Goal: Transaction & Acquisition: Purchase product/service

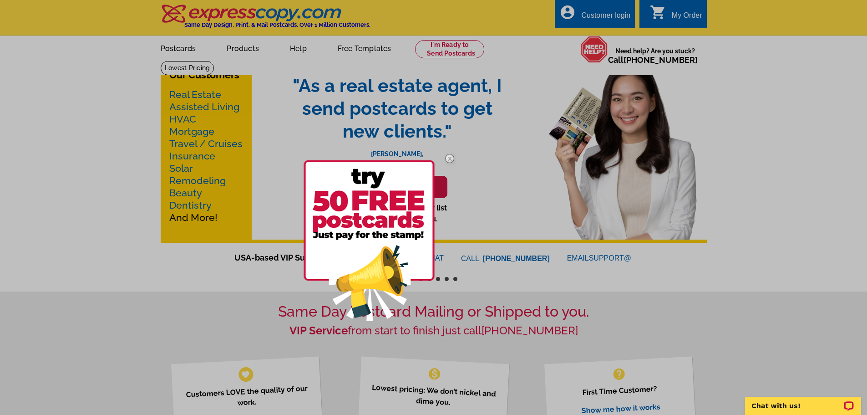
click at [242, 51] on div at bounding box center [433, 207] width 867 height 415
click at [450, 157] on img at bounding box center [450, 158] width 26 height 26
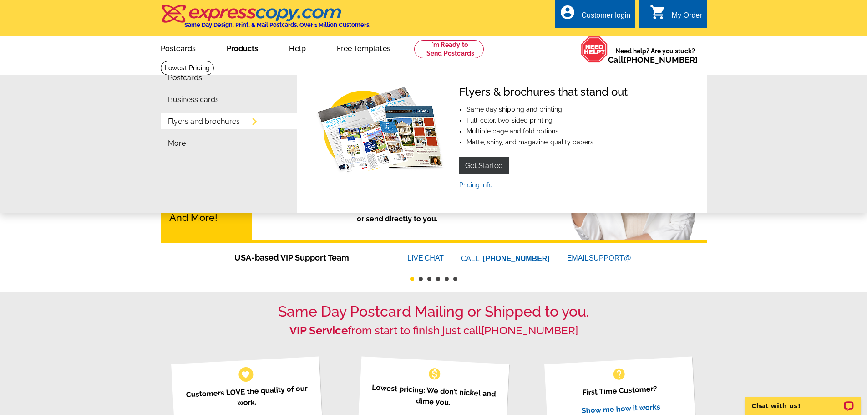
click at [254, 46] on link "Products" at bounding box center [242, 47] width 61 height 21
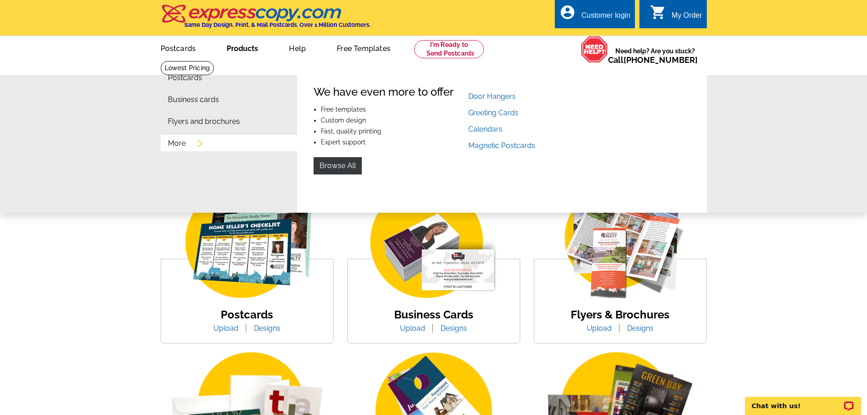
click at [178, 143] on link "More" at bounding box center [177, 143] width 18 height 7
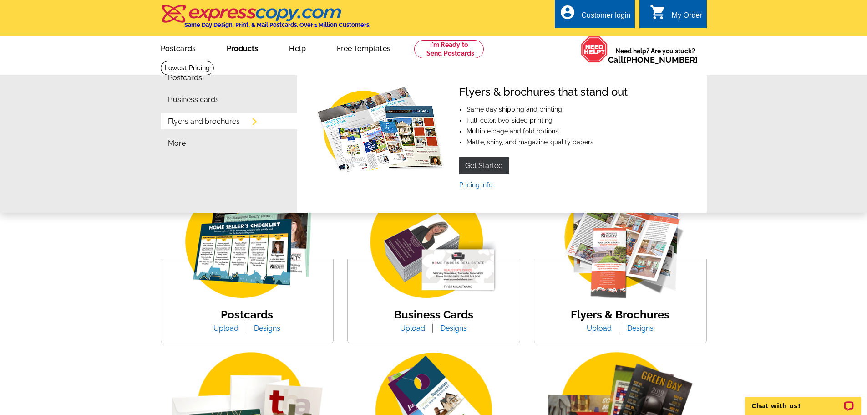
click at [243, 46] on link "Products" at bounding box center [242, 47] width 61 height 21
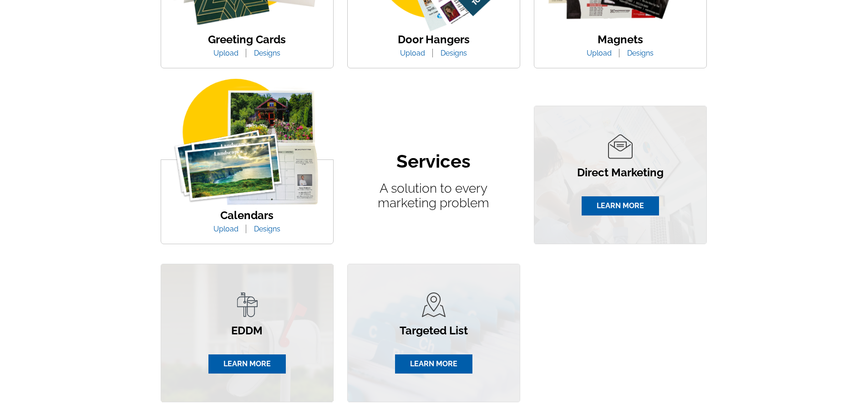
scroll to position [273, 0]
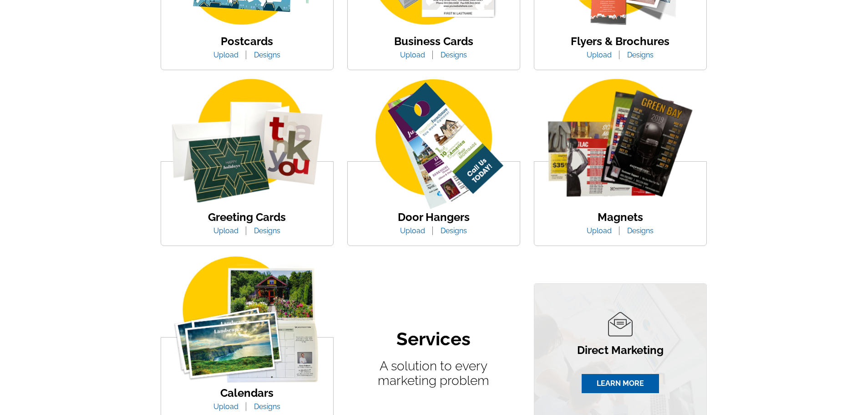
click at [584, 184] on img at bounding box center [620, 145] width 172 height 133
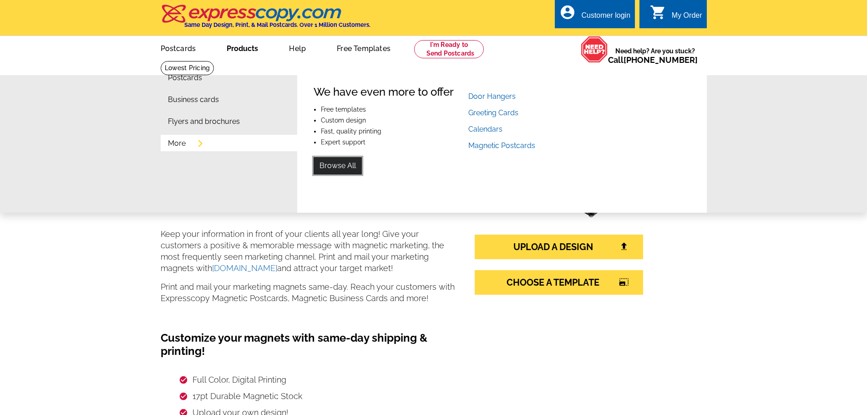
click at [330, 168] on link "Browse All" at bounding box center [338, 165] width 48 height 17
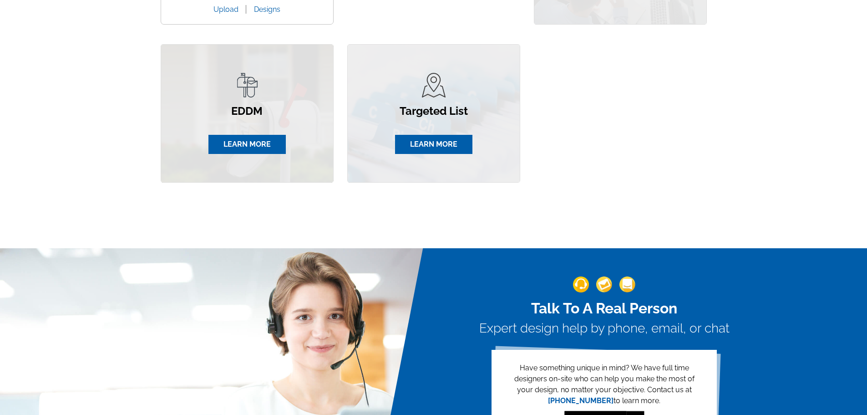
scroll to position [683, 0]
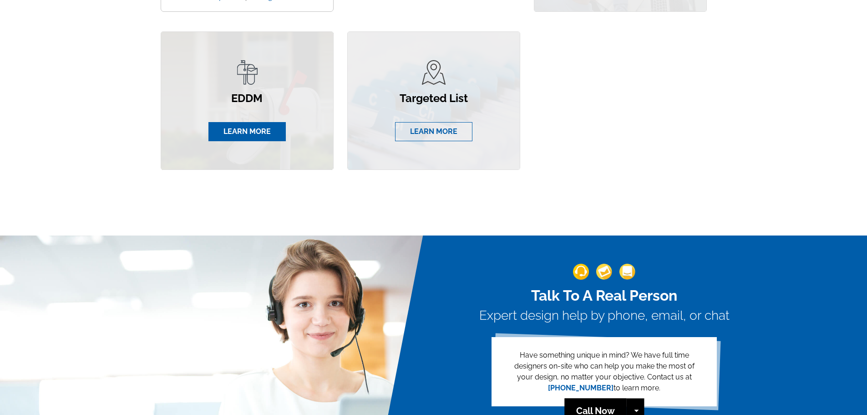
click at [419, 133] on link "LEARN MORE" at bounding box center [433, 131] width 77 height 19
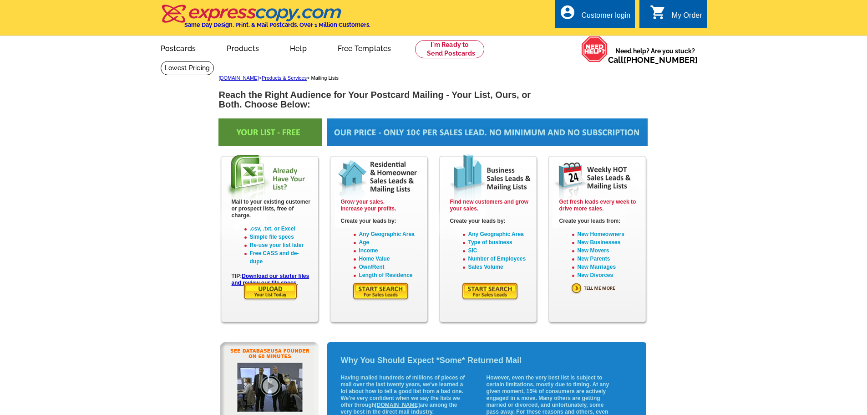
click at [384, 293] on img at bounding box center [380, 291] width 57 height 19
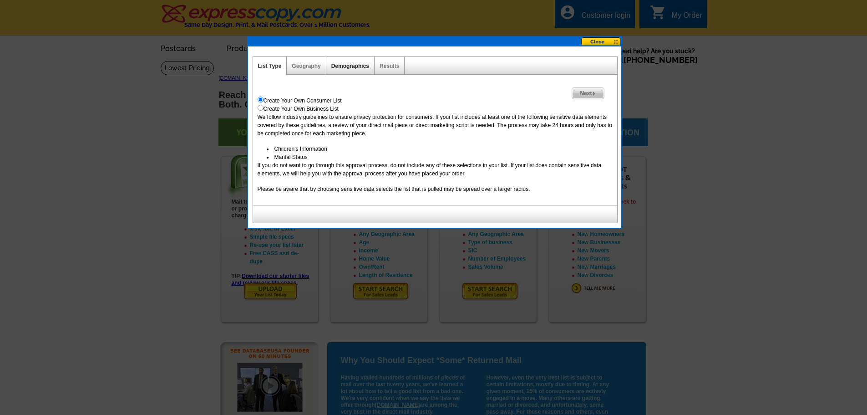
click at [356, 65] on link "Demographics" at bounding box center [350, 66] width 38 height 6
select select
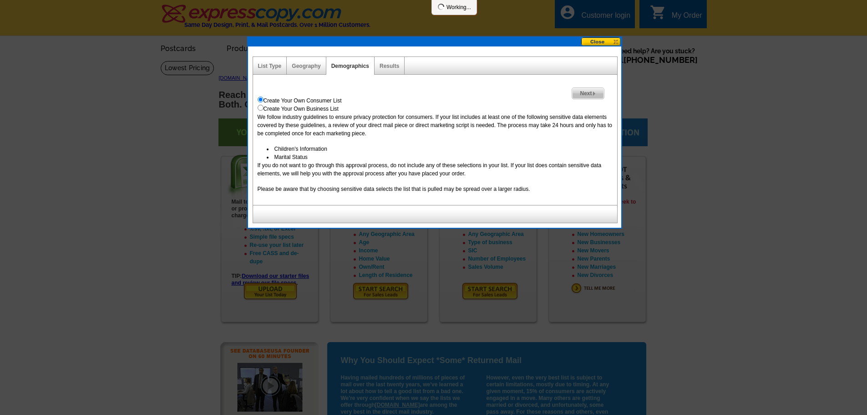
select select
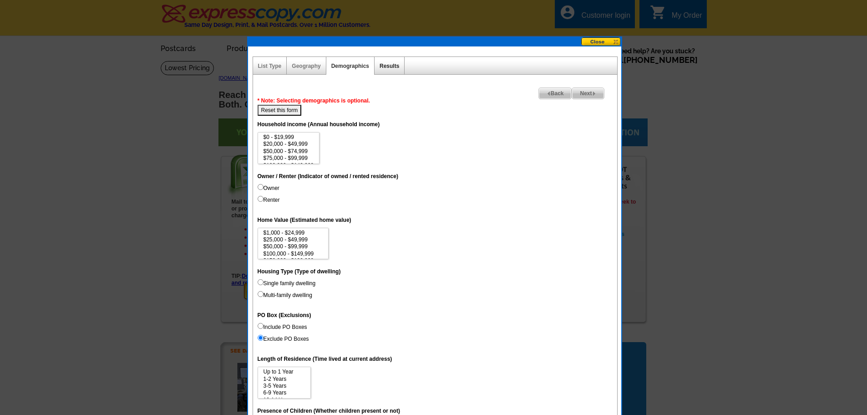
click at [394, 63] on link "Results" at bounding box center [390, 66] width 20 height 6
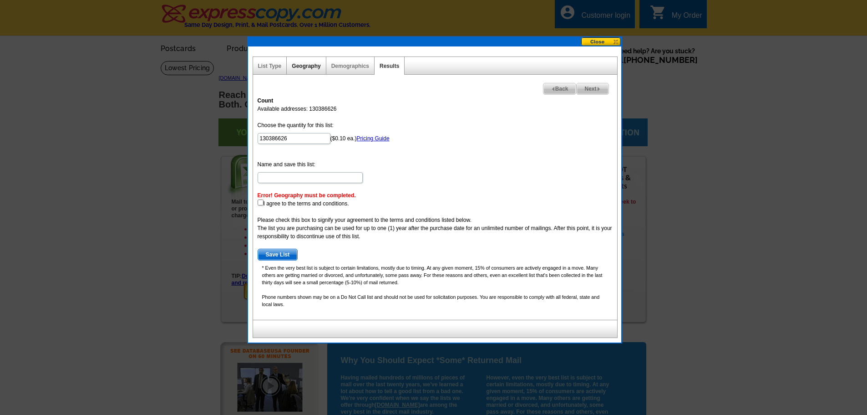
click at [301, 65] on link "Geography" at bounding box center [306, 66] width 29 height 6
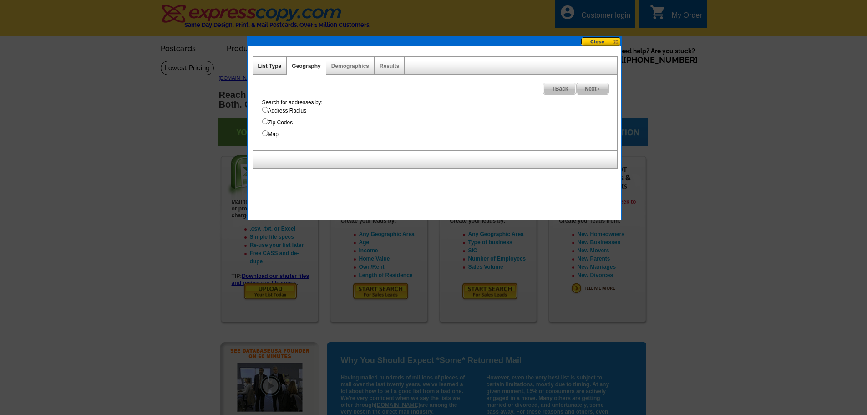
click at [266, 63] on link "List Type" at bounding box center [270, 66] width 24 height 6
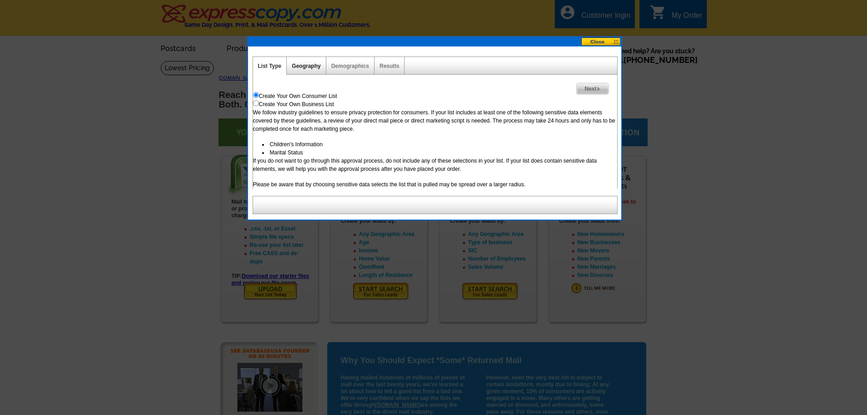
click at [309, 64] on link "Geography" at bounding box center [306, 66] width 29 height 6
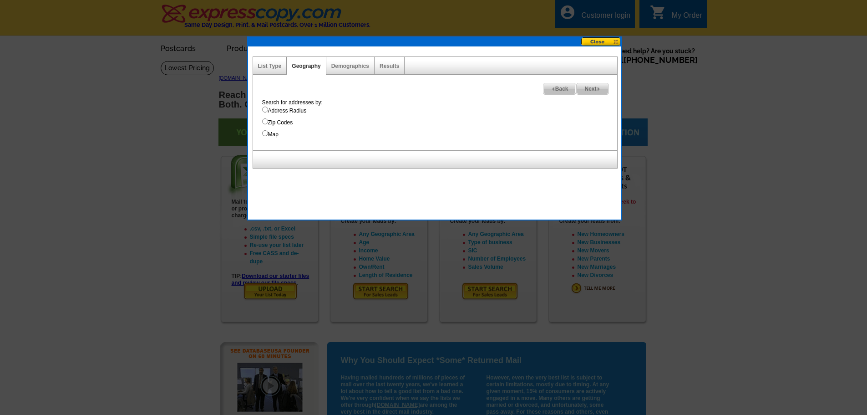
click at [296, 107] on label "Address Radius" at bounding box center [439, 111] width 355 height 8
click at [268, 107] on input "Address Radius" at bounding box center [265, 110] width 6 height 6
radio input "true"
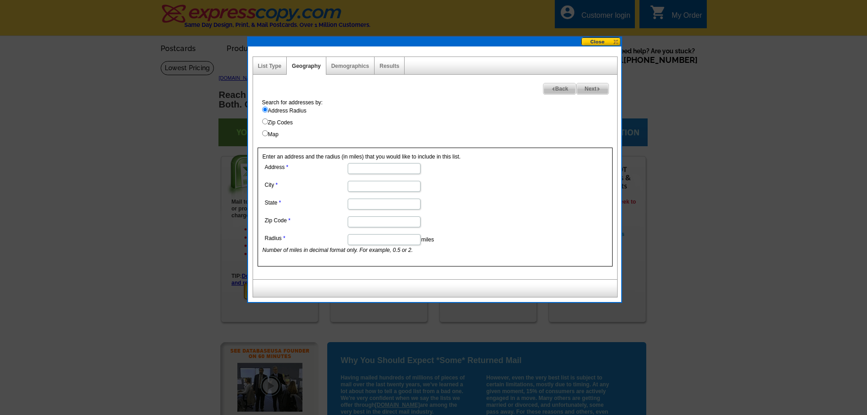
click at [285, 117] on div "Search for addresses by: Address Radius Zip Codes Map" at bounding box center [438, 118] width 360 height 40
click at [284, 124] on label "Zip Codes" at bounding box center [439, 122] width 355 height 8
click at [268, 124] on input "Zip Codes" at bounding box center [265, 121] width 6 height 6
radio input "true"
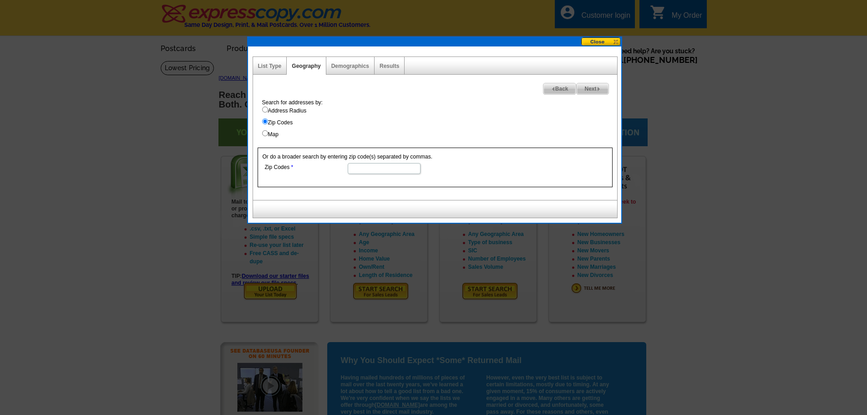
click at [364, 171] on input "Zip Codes" at bounding box center [384, 168] width 73 height 11
type input "30024"
click at [389, 112] on label "Address Radius" at bounding box center [439, 111] width 355 height 8
click at [268, 112] on input "Address Radius" at bounding box center [265, 110] width 6 height 6
radio input "true"
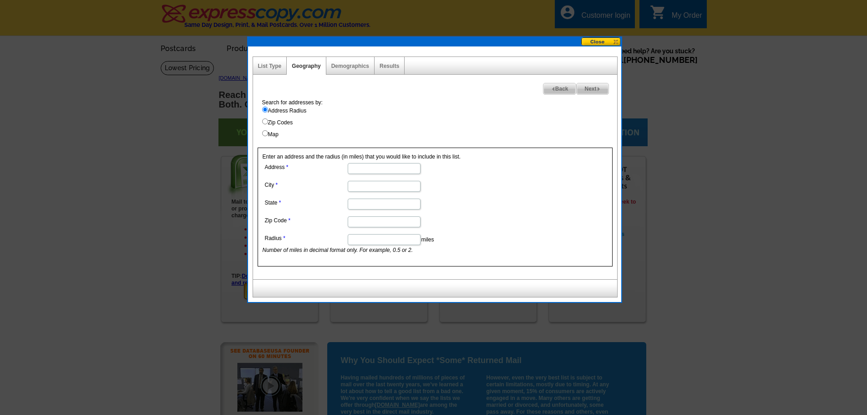
click at [267, 123] on input "Zip Codes" at bounding box center [265, 121] width 6 height 6
radio input "true"
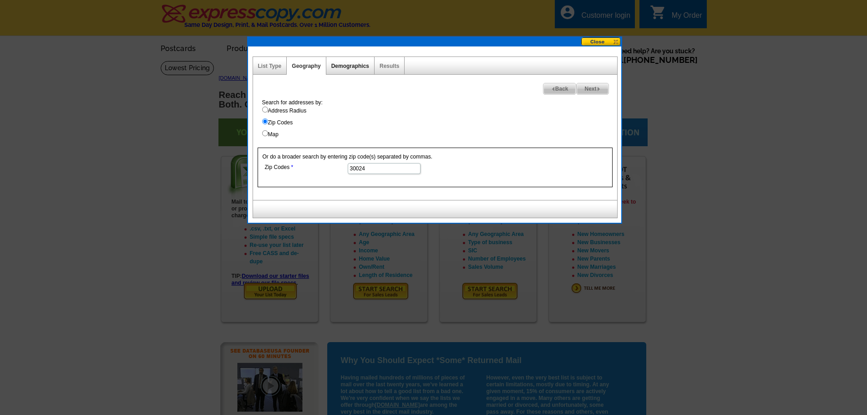
click at [350, 68] on link "Demographics" at bounding box center [350, 66] width 38 height 6
select select
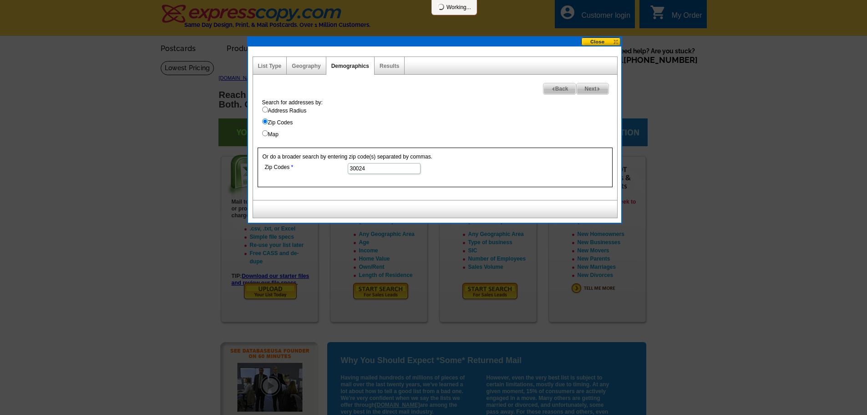
select select
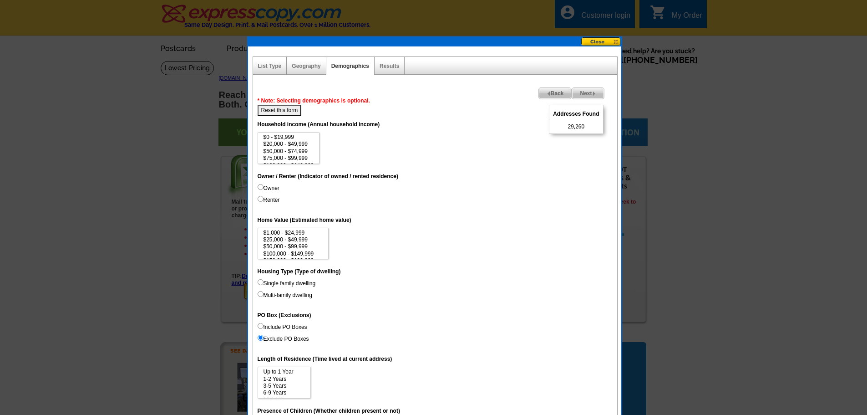
click at [262, 283] on input "Single family dwelling" at bounding box center [261, 282] width 6 height 6
radio input "true"
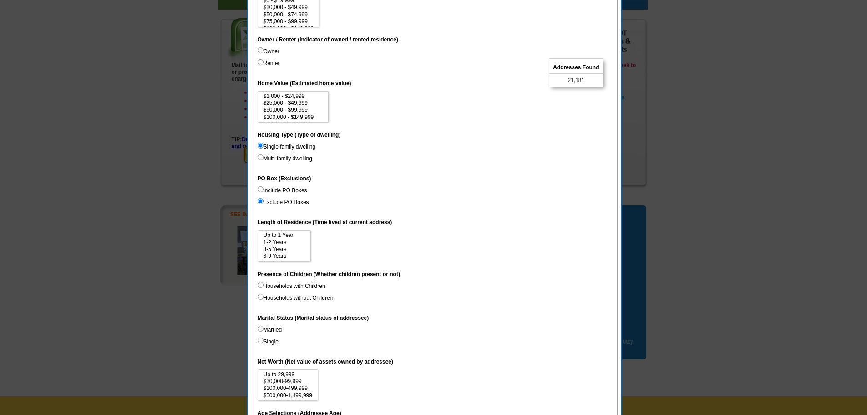
scroll to position [273, 0]
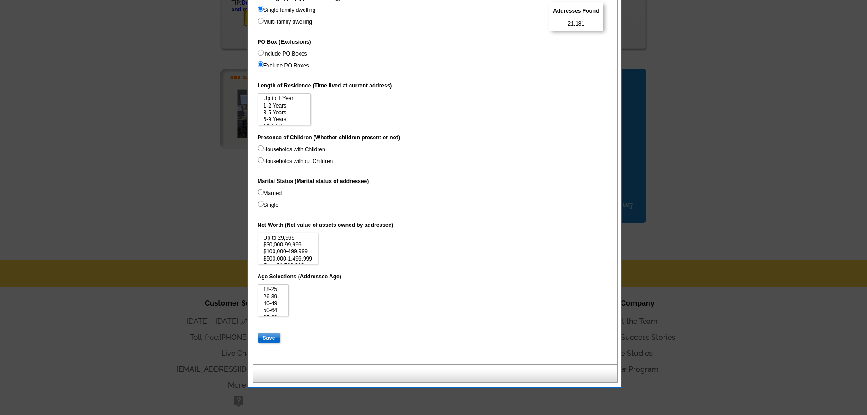
click at [261, 190] on input "Married" at bounding box center [261, 192] width 6 height 6
radio input "true"
click at [266, 295] on option "26-39" at bounding box center [273, 296] width 21 height 7
click at [267, 301] on option "40-49" at bounding box center [273, 303] width 21 height 7
click at [268, 297] on option "26-39" at bounding box center [273, 296] width 21 height 7
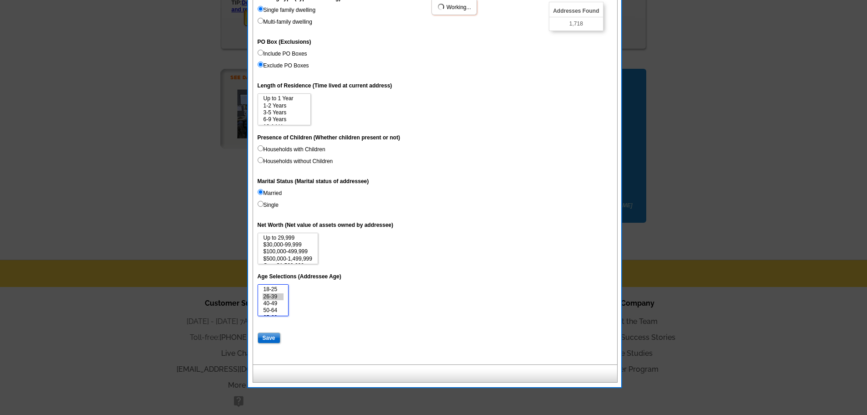
click at [268, 300] on option "40-49" at bounding box center [273, 303] width 21 height 7
select select "26-39"
click at [268, 300] on option "40-49" at bounding box center [273, 303] width 21 height 7
click at [271, 336] on input "Save" at bounding box center [269, 337] width 23 height 11
select select
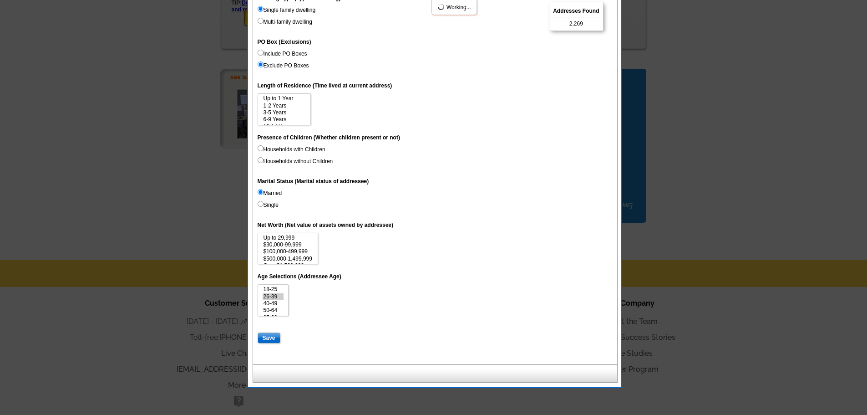
select select
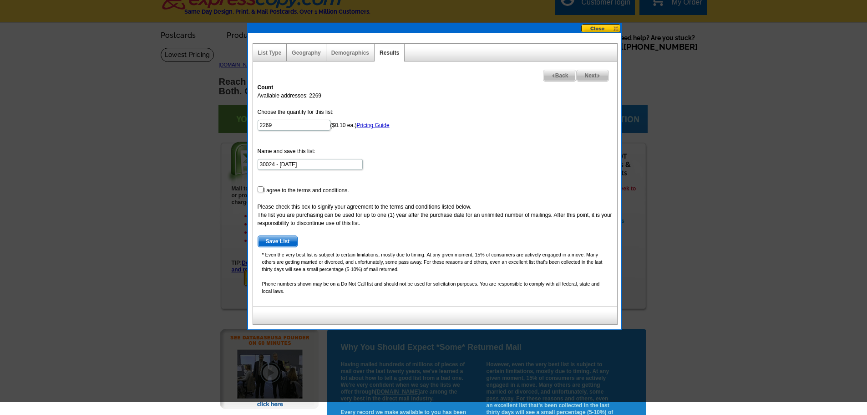
scroll to position [0, 0]
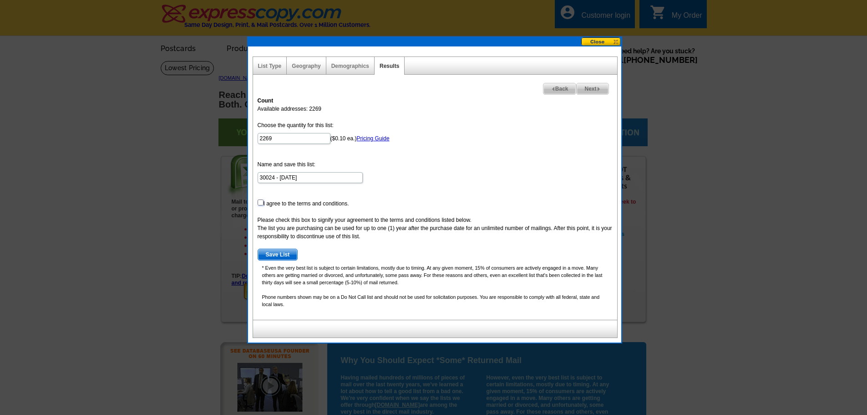
click at [262, 204] on input "checkbox" at bounding box center [261, 202] width 6 height 6
checkbox input "true"
click at [267, 253] on span "Save List" at bounding box center [278, 254] width 40 height 11
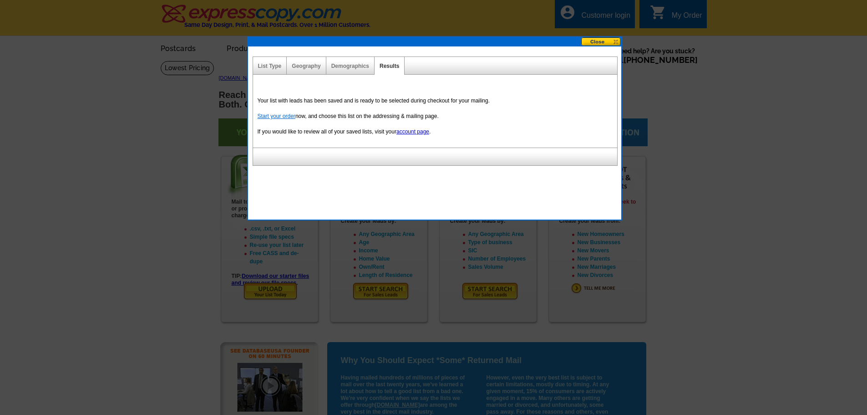
click at [283, 117] on link "Start your order" at bounding box center [277, 116] width 38 height 6
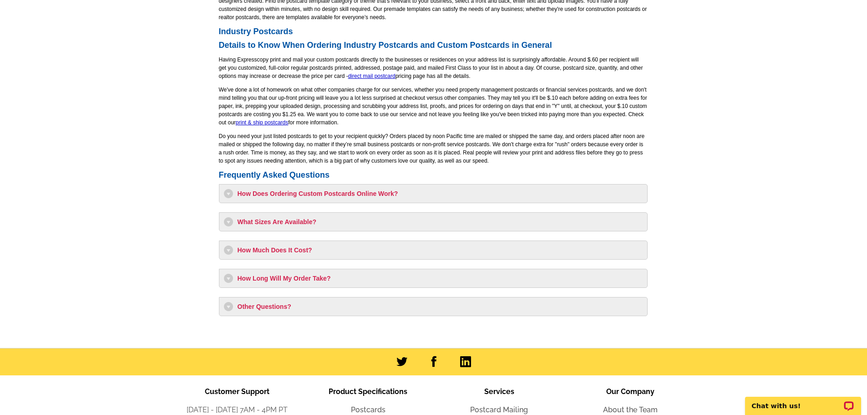
scroll to position [655, 0]
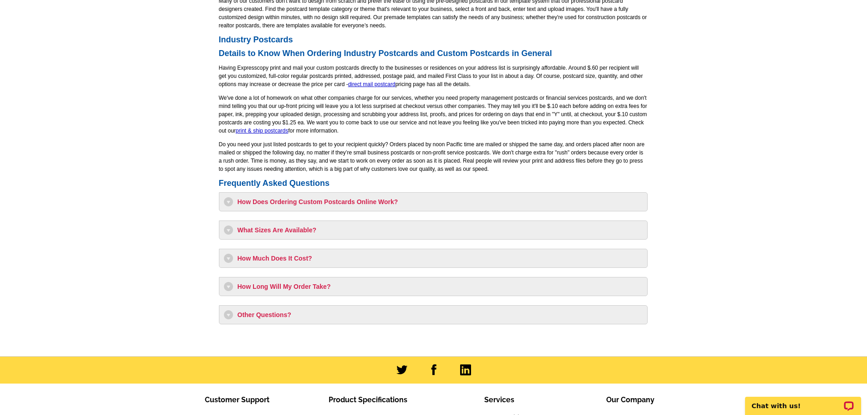
click at [239, 261] on h3 "How Much Does It Cost?" at bounding box center [433, 258] width 419 height 9
select select "1"
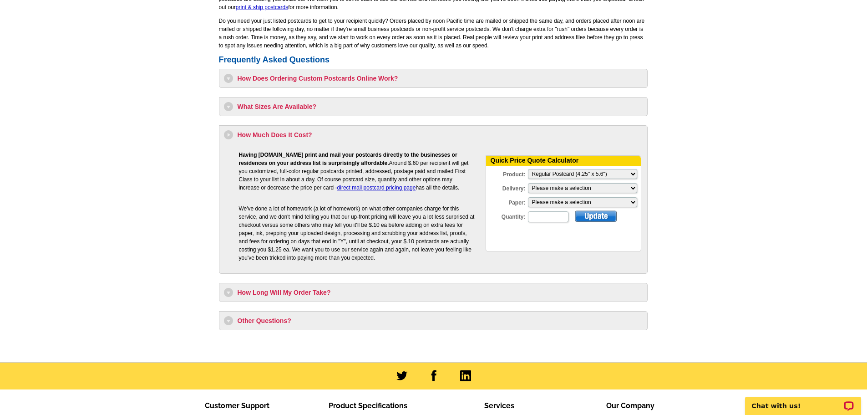
scroll to position [791, 0]
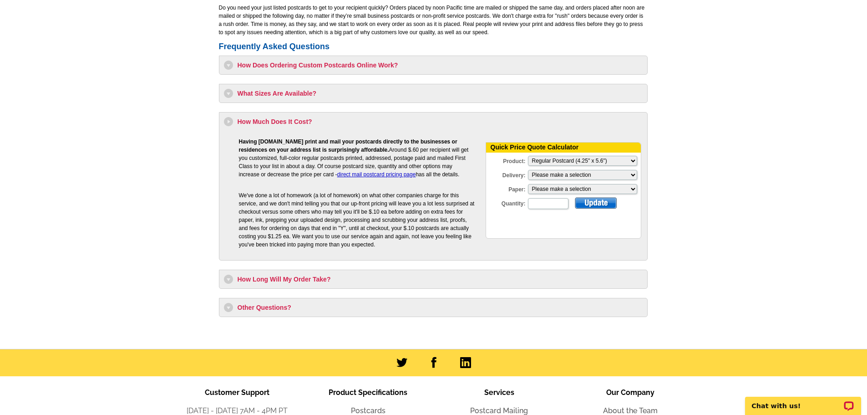
click at [261, 280] on h3 "How Long Will My Order Take?" at bounding box center [433, 278] width 419 height 9
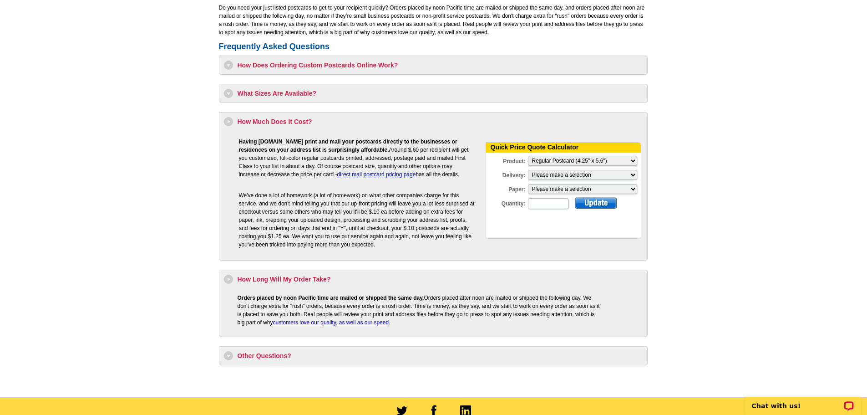
scroll to position [969, 0]
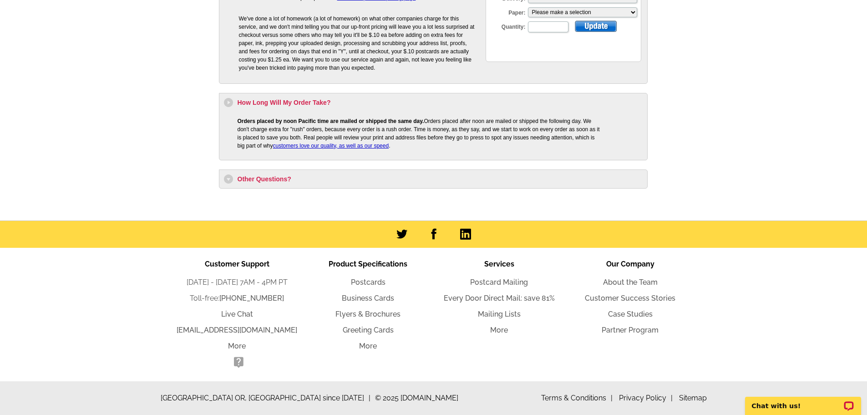
click at [244, 179] on h3 "Other Questions?" at bounding box center [433, 178] width 419 height 9
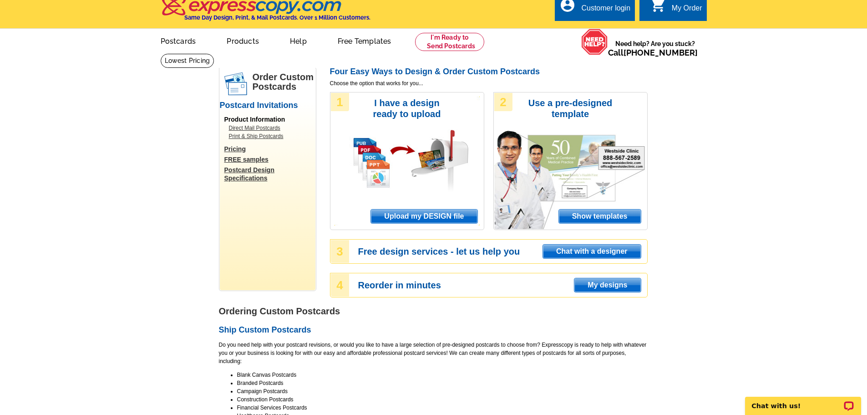
scroll to position [0, 0]
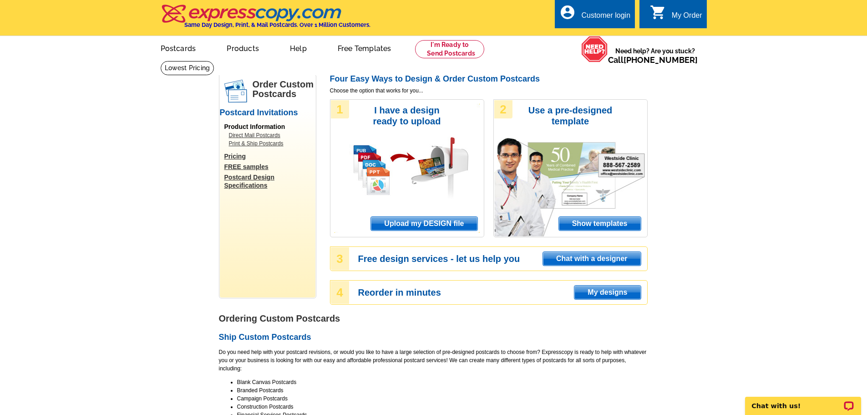
click at [227, 156] on link "Pricing" at bounding box center [269, 156] width 91 height 8
